Goal: Transaction & Acquisition: Obtain resource

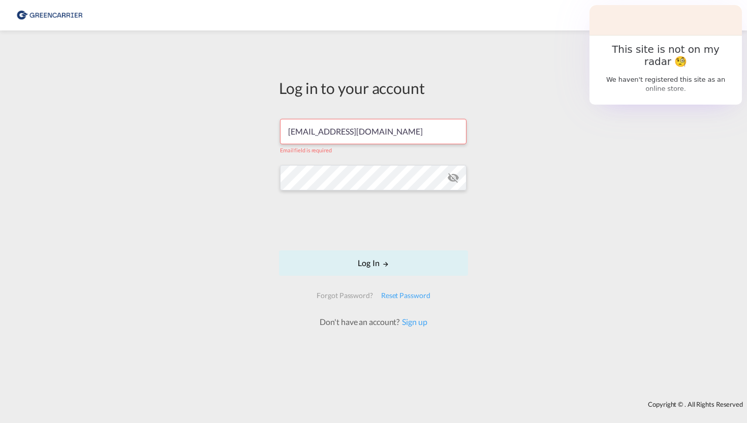
type input "dh@holship.com"
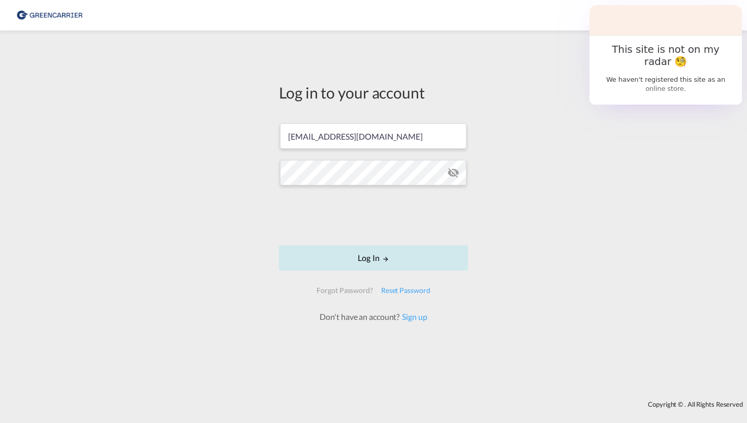
click at [356, 261] on button "Log In" at bounding box center [373, 257] width 189 height 25
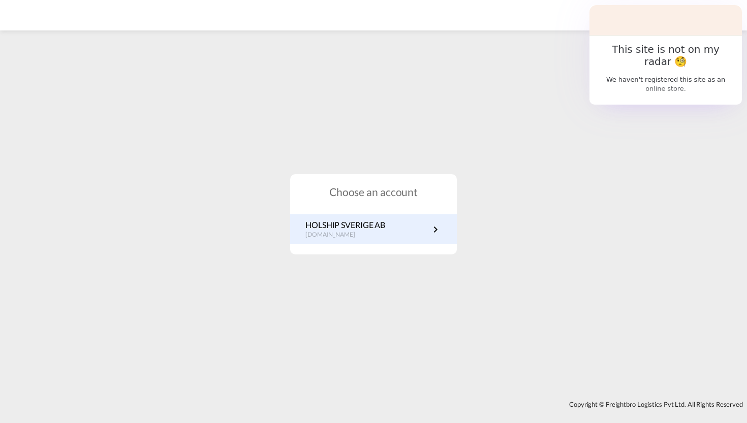
click at [356, 229] on p "HOLSHIP SVERIGE AB" at bounding box center [345, 225] width 80 height 11
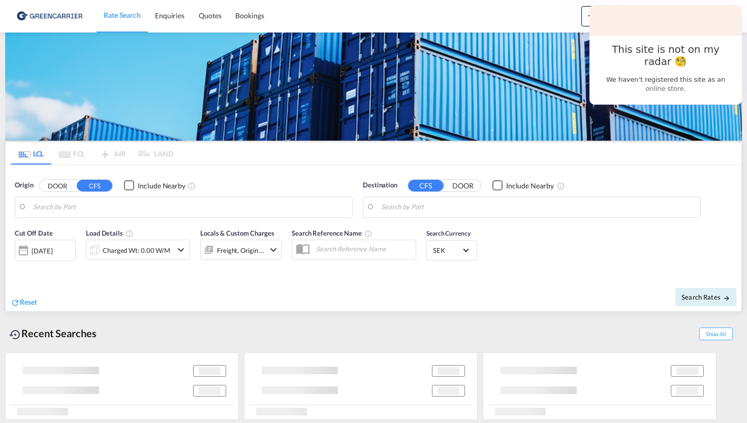
type input "SE-33435, Anderstorp, [GEOGRAPHIC_DATA]"
type input "[GEOGRAPHIC_DATA], [GEOGRAPHIC_DATA], USCHI"
